Goal: Transaction & Acquisition: Purchase product/service

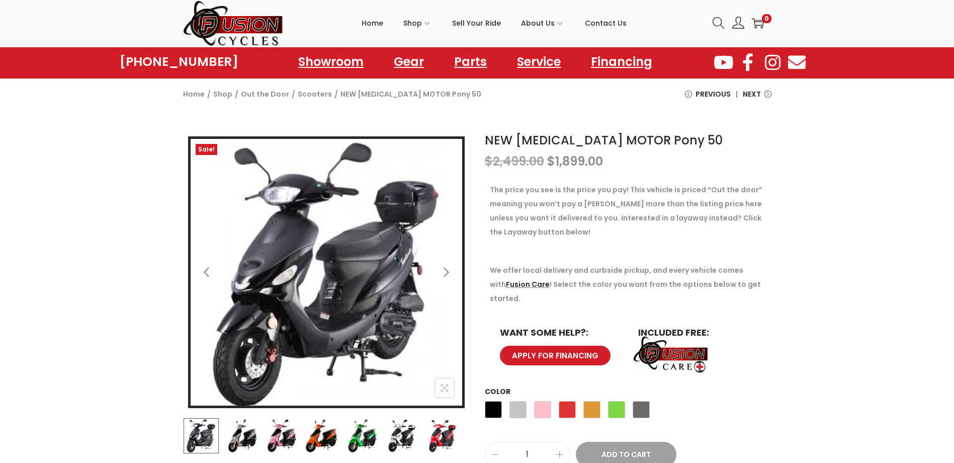
scroll to position [101, 0]
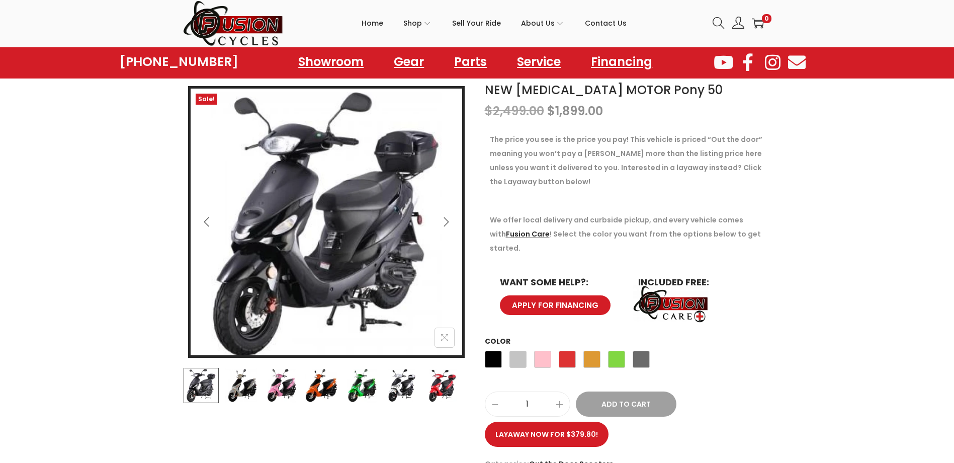
click at [446, 228] on button "Next" at bounding box center [446, 222] width 22 height 22
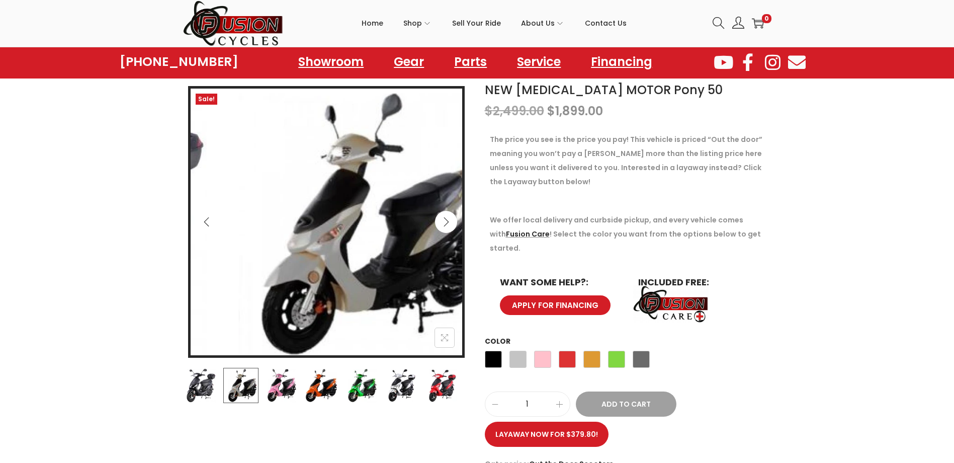
click at [446, 228] on button "Next" at bounding box center [446, 222] width 22 height 22
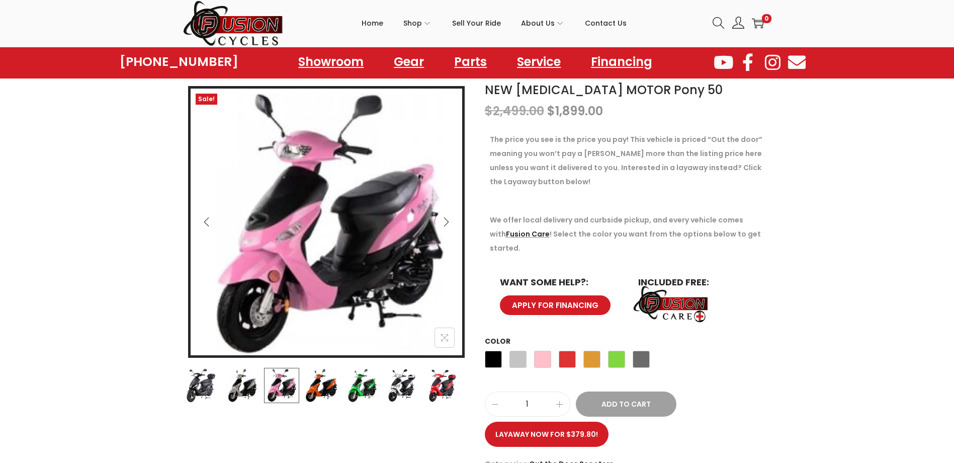
click at [446, 228] on button "Next" at bounding box center [446, 222] width 22 height 22
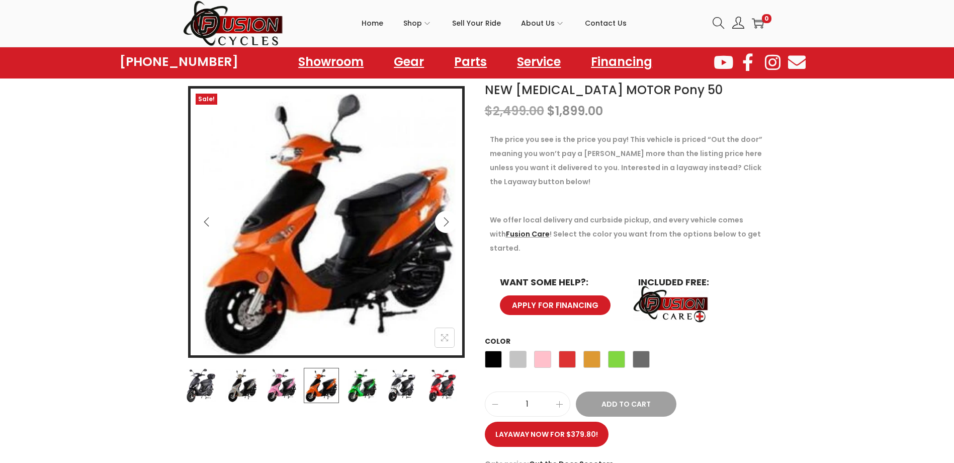
click at [446, 228] on button "Next" at bounding box center [446, 222] width 22 height 22
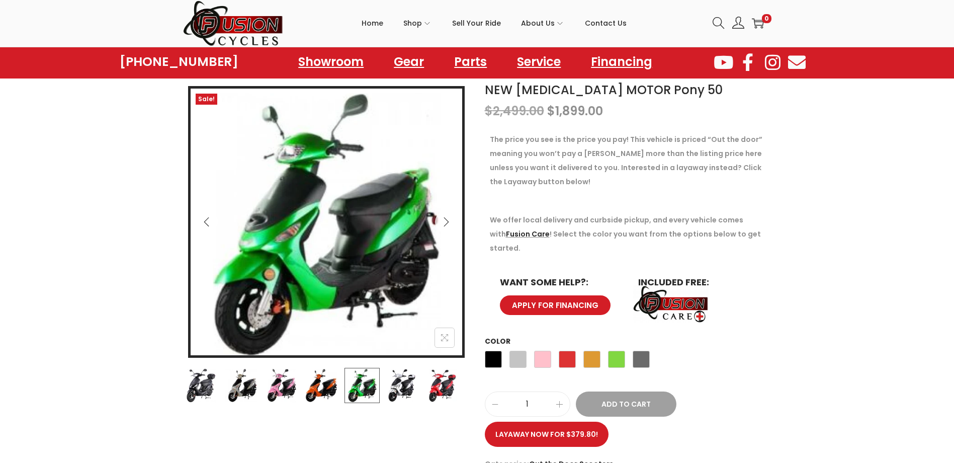
click at [209, 228] on button "Previous" at bounding box center [207, 222] width 22 height 22
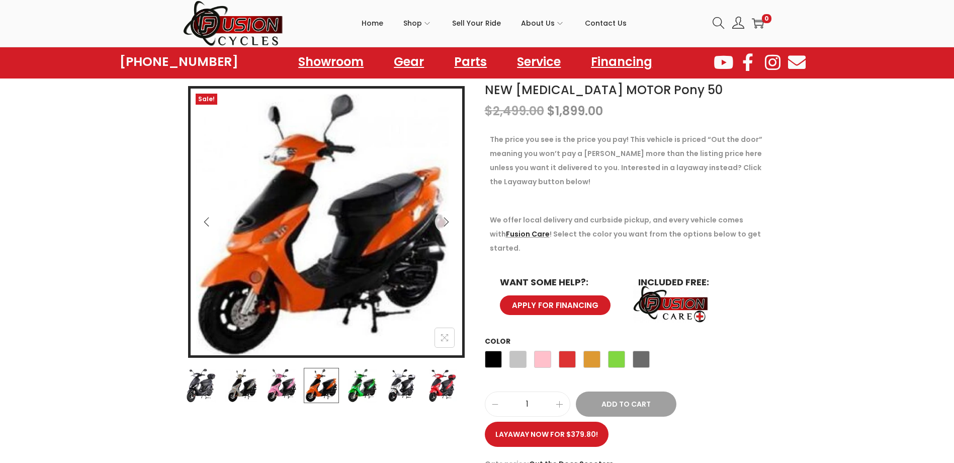
click at [212, 228] on button "Previous" at bounding box center [207, 222] width 22 height 22
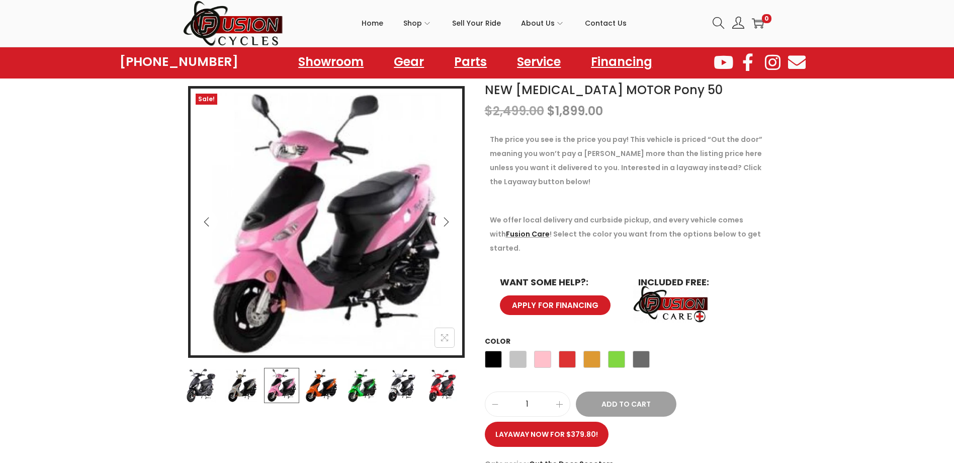
click at [447, 226] on icon "Next" at bounding box center [446, 222] width 10 height 10
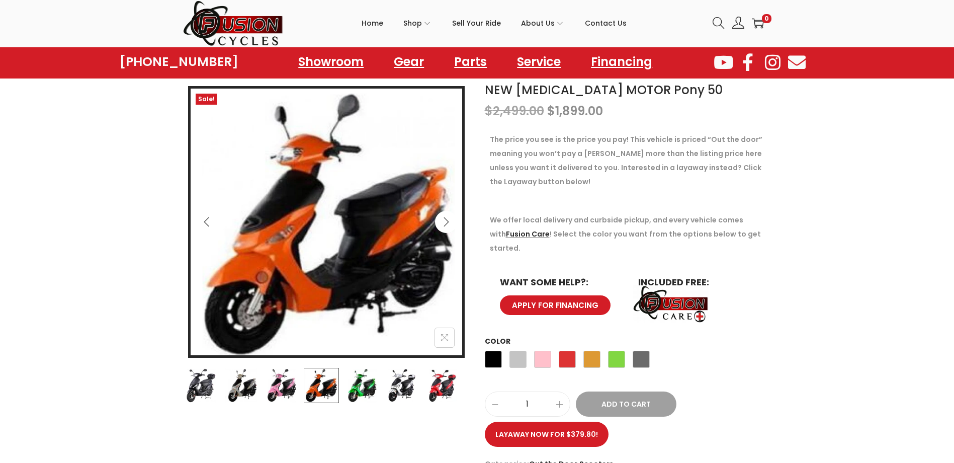
click at [447, 226] on icon "Next" at bounding box center [446, 222] width 10 height 10
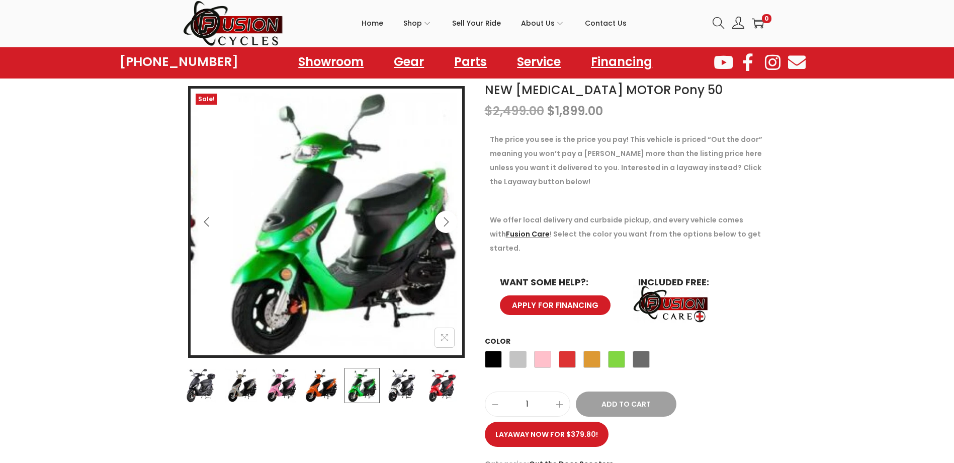
click at [447, 226] on icon "Next" at bounding box center [446, 222] width 10 height 10
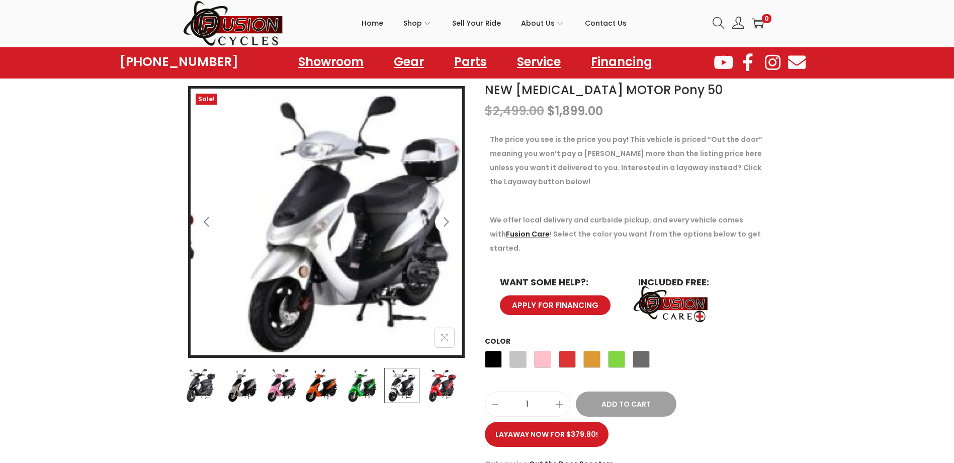
click at [447, 226] on icon "Next" at bounding box center [446, 222] width 10 height 10
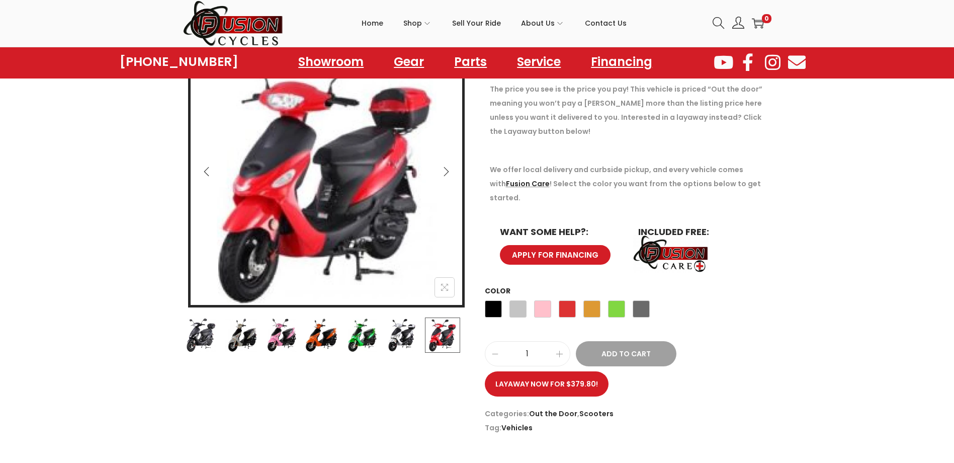
scroll to position [50, 0]
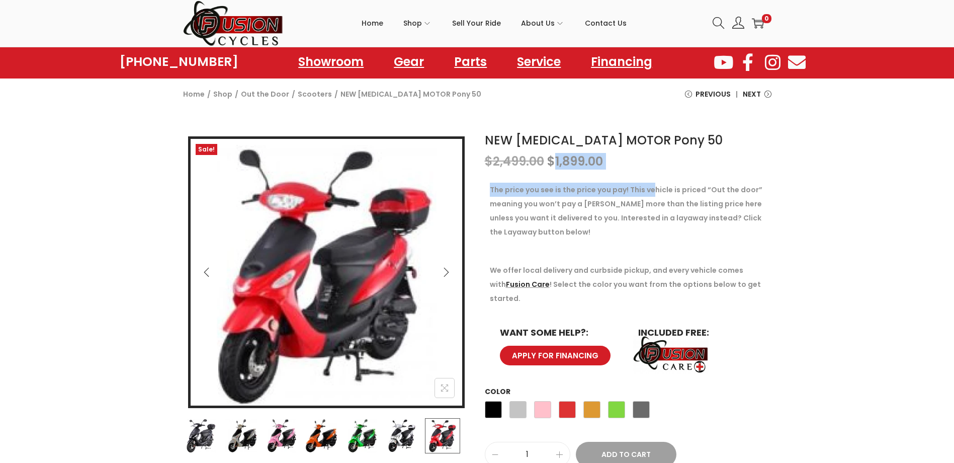
drag, startPoint x: 552, startPoint y: 167, endPoint x: 660, endPoint y: 181, distance: 108.6
click at [660, 181] on div "NEW [MEDICAL_DATA] MOTOR Pony 50 $ 2,499.00 Original price was: $2,499.00. $ 1,…" at bounding box center [628, 333] width 287 height 404
drag, startPoint x: 660, startPoint y: 181, endPoint x: 752, endPoint y: 228, distance: 103.5
click at [752, 228] on p "The price you see is the price you pay! This vehicle is priced “Out the door” m…" at bounding box center [628, 211] width 277 height 56
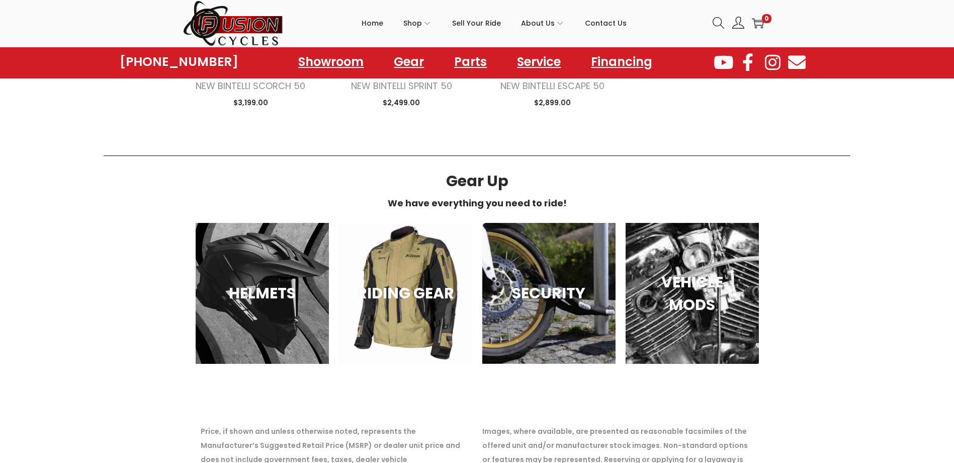
scroll to position [1292, 0]
